Goal: Navigation & Orientation: Understand site structure

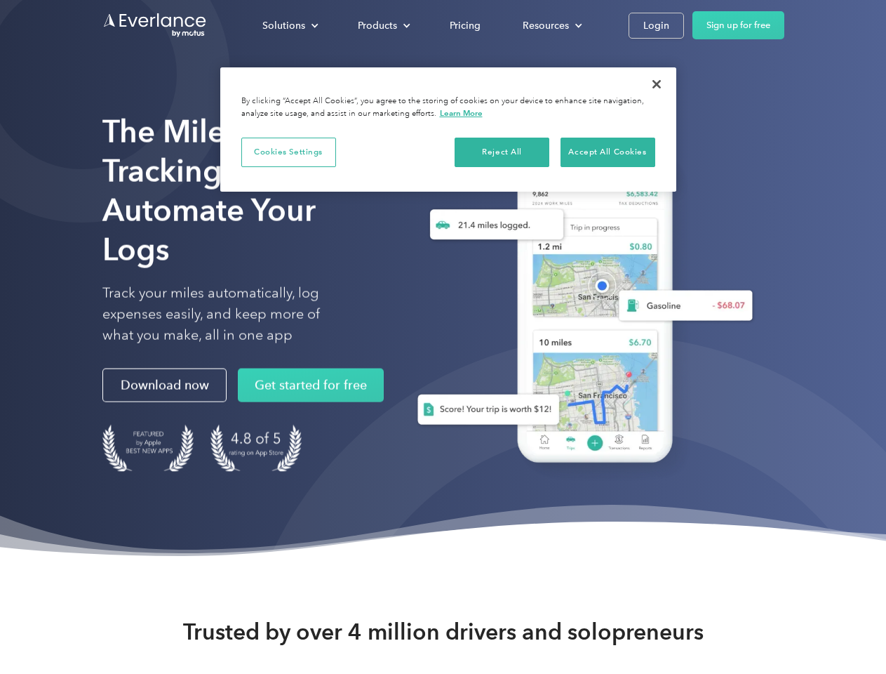
click at [290, 25] on div "Solutions" at bounding box center [283, 26] width 43 height 18
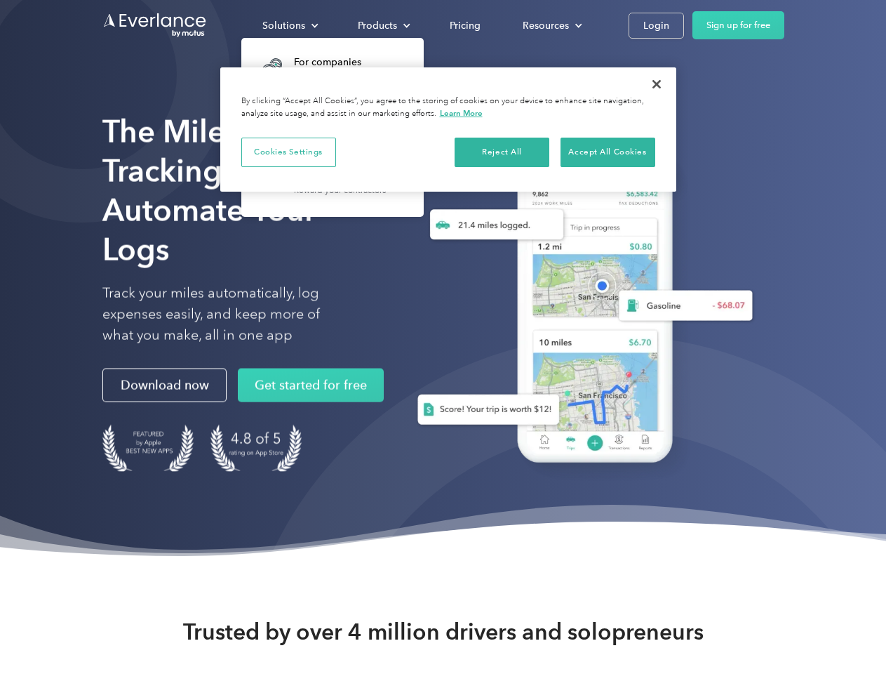
click at [382, 25] on div "Products" at bounding box center [377, 26] width 39 height 18
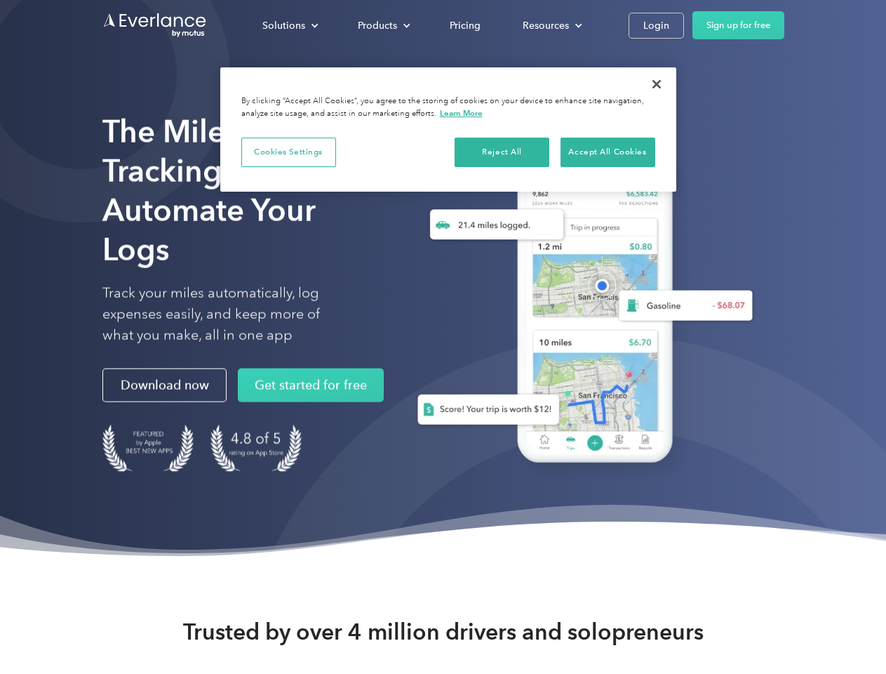
click at [551, 25] on div "Resources" at bounding box center [546, 26] width 46 height 18
click at [288, 152] on button "Cookies Settings" at bounding box center [288, 152] width 95 height 29
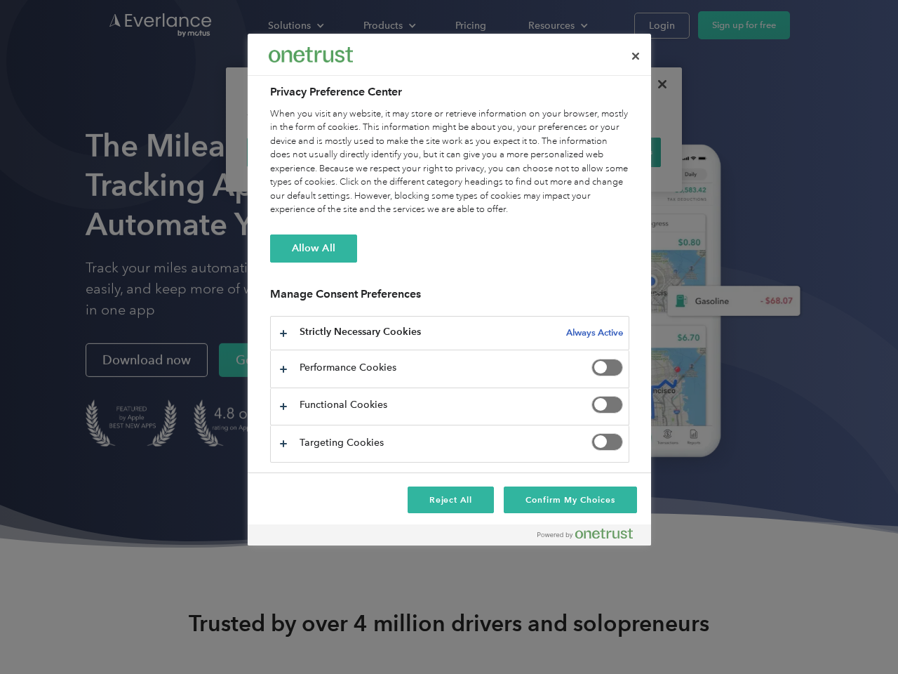
click at [502, 152] on div "When you visit any website, it may store or retrieve information on your browse…" at bounding box center [449, 161] width 359 height 109
click at [608, 152] on div "When you visit any website, it may store or retrieve information on your browse…" at bounding box center [449, 161] width 359 height 109
click at [657, 84] on div at bounding box center [449, 337] width 898 height 674
